Goal: Task Accomplishment & Management: Complete application form

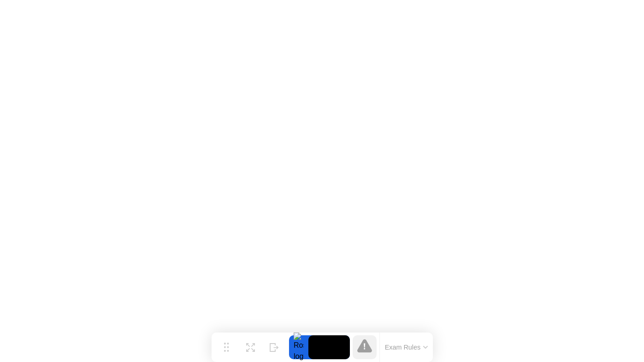
click at [365, 348] on icon at bounding box center [364, 347] width 1 height 6
click at [423, 348] on button "Exam Rules" at bounding box center [406, 347] width 49 height 8
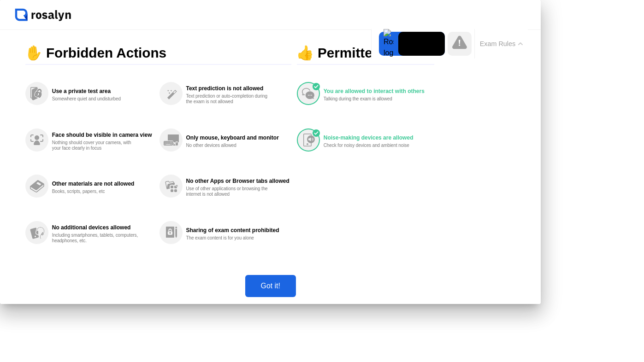
click at [293, 290] on div "Got it!" at bounding box center [270, 286] width 45 height 8
click img
click div "No"
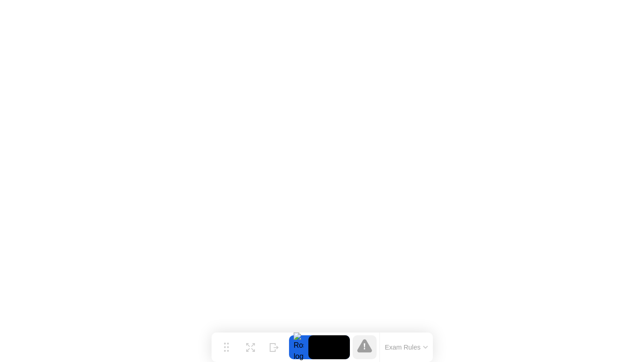
click at [420, 348] on button "Exam Rules" at bounding box center [406, 347] width 49 height 8
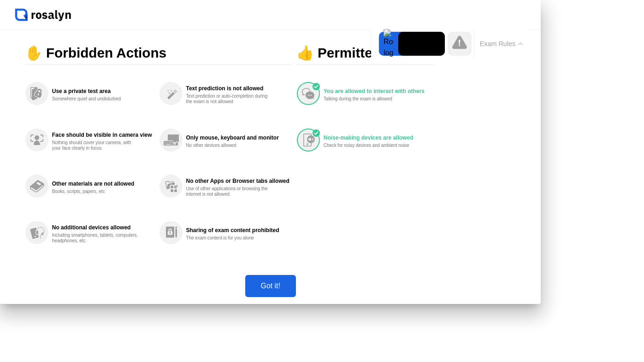
click at [462, 43] on icon at bounding box center [459, 42] width 15 height 13
click at [293, 290] on div "Got it!" at bounding box center [270, 286] width 45 height 8
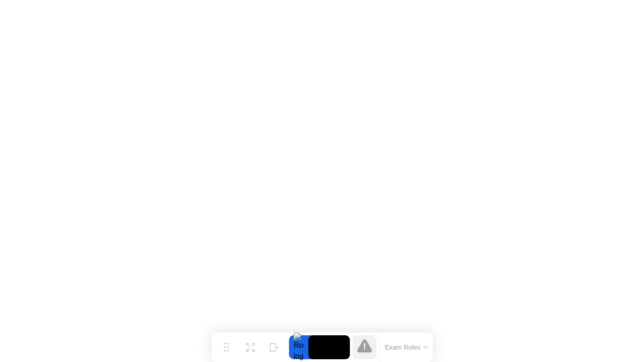
click at [425, 343] on button "Exam Rules" at bounding box center [406, 347] width 49 height 8
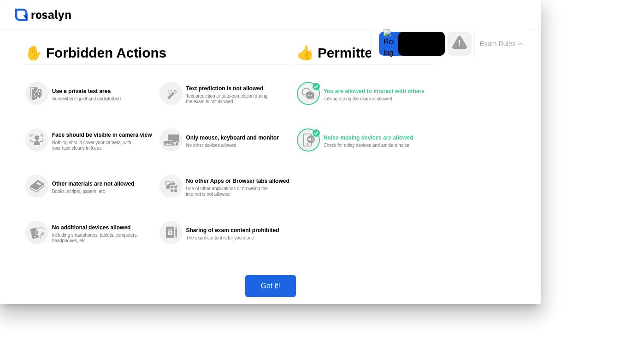
click at [293, 290] on div "Got it!" at bounding box center [270, 286] width 45 height 8
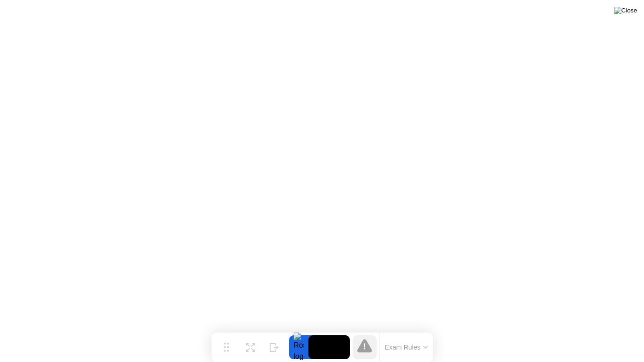
click at [631, 10] on img at bounding box center [625, 10] width 23 height 7
